Goal: Task Accomplishment & Management: Complete application form

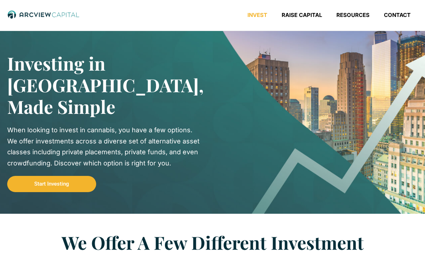
click at [308, 18] on link "Raise Capital" at bounding box center [301, 15] width 55 height 7
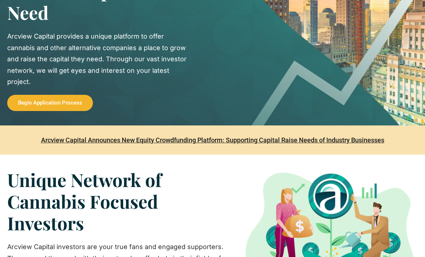
scroll to position [87, 0]
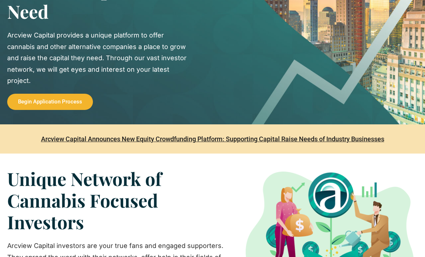
click at [45, 104] on link "Begin Application Process" at bounding box center [50, 102] width 86 height 16
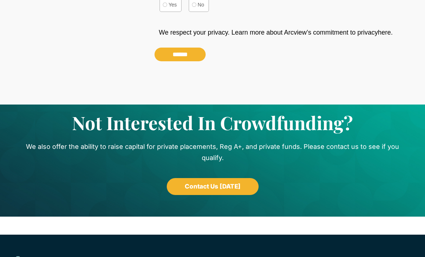
scroll to position [622, 0]
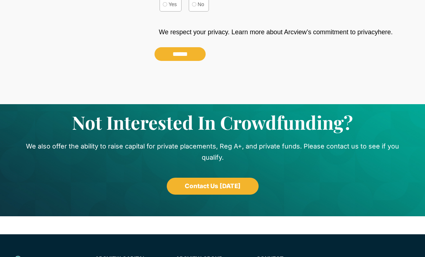
click at [237, 183] on span "Contact Us Today" at bounding box center [213, 186] width 56 height 6
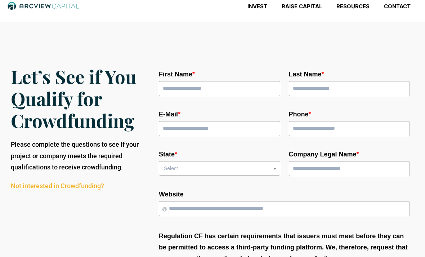
scroll to position [0, 0]
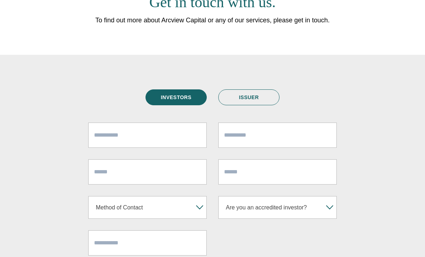
scroll to position [104, 0]
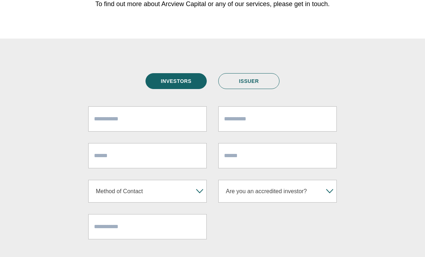
click at [262, 80] on link "ISSUER" at bounding box center [248, 81] width 61 height 16
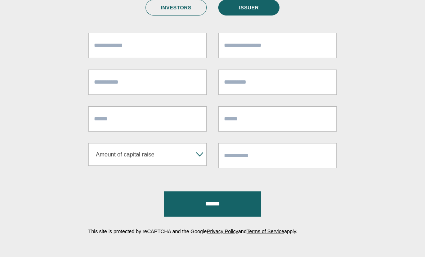
click at [113, 143] on select "**********" at bounding box center [147, 154] width 118 height 23
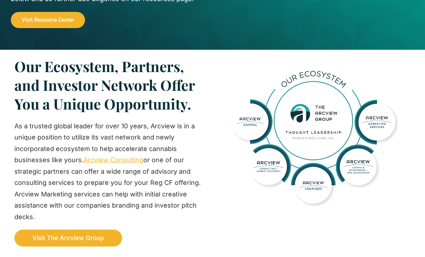
scroll to position [652, 0]
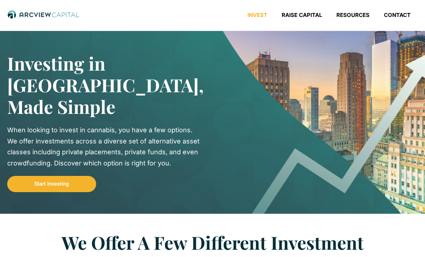
click at [357, 1] on div "Invest Raise Capital Resources Contact Menu Invest Raise Capital Resources Cont…" at bounding box center [212, 15] width 425 height 31
